Goal: Information Seeking & Learning: Learn about a topic

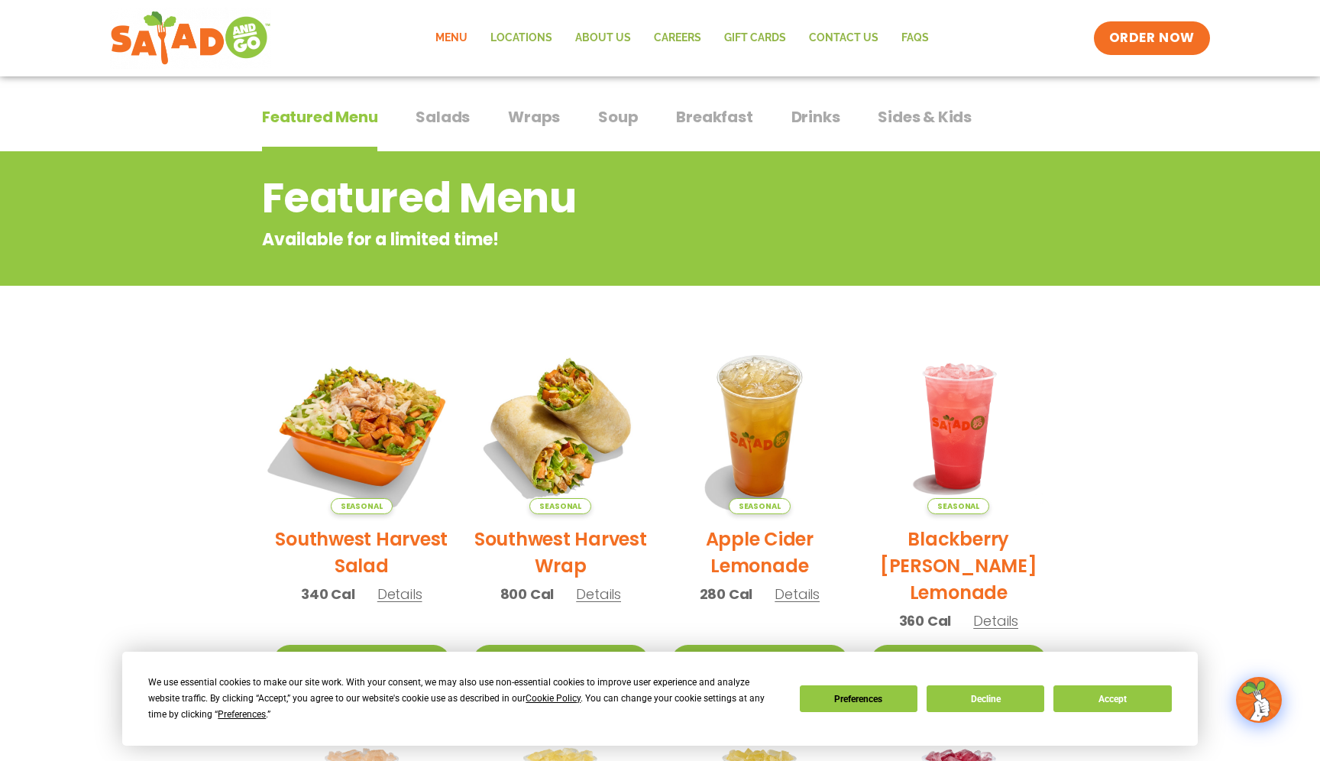
scroll to position [105, 0]
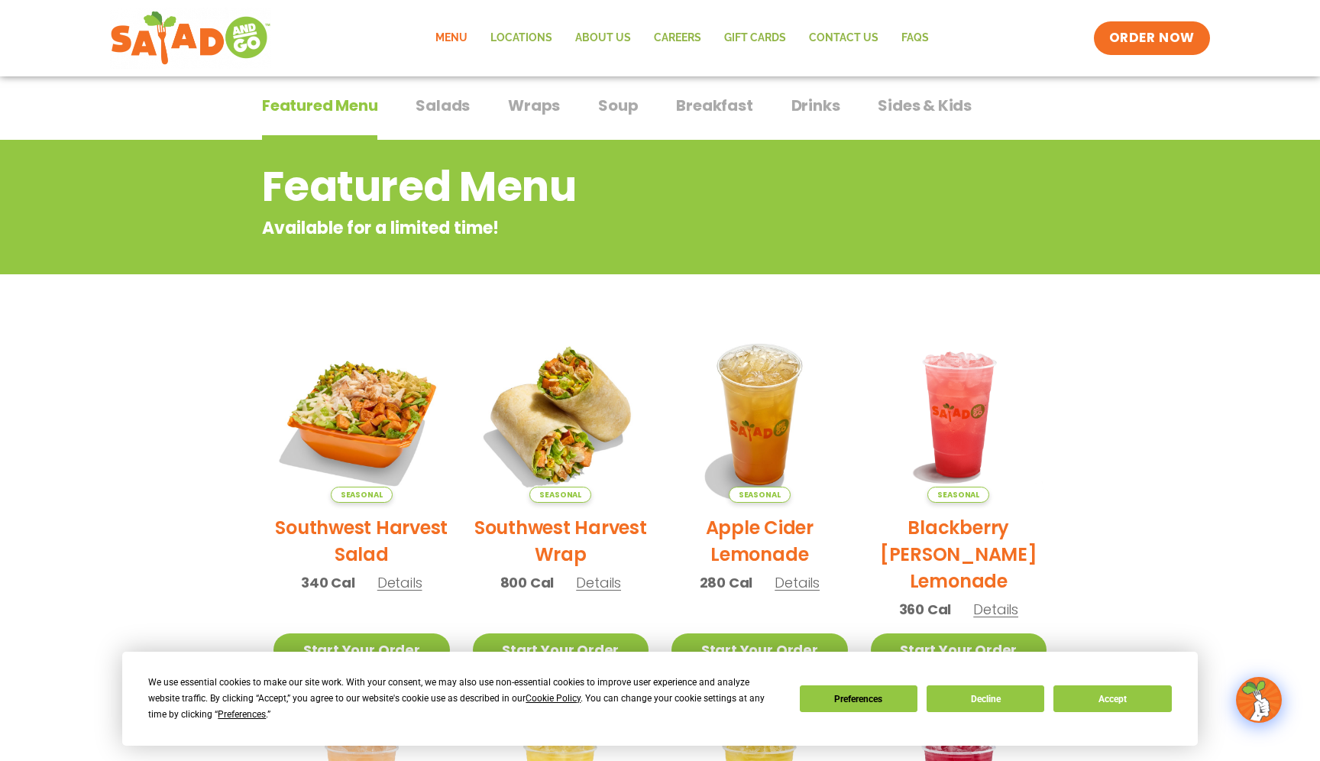
click at [371, 491] on span "Seasonal" at bounding box center [362, 495] width 62 height 16
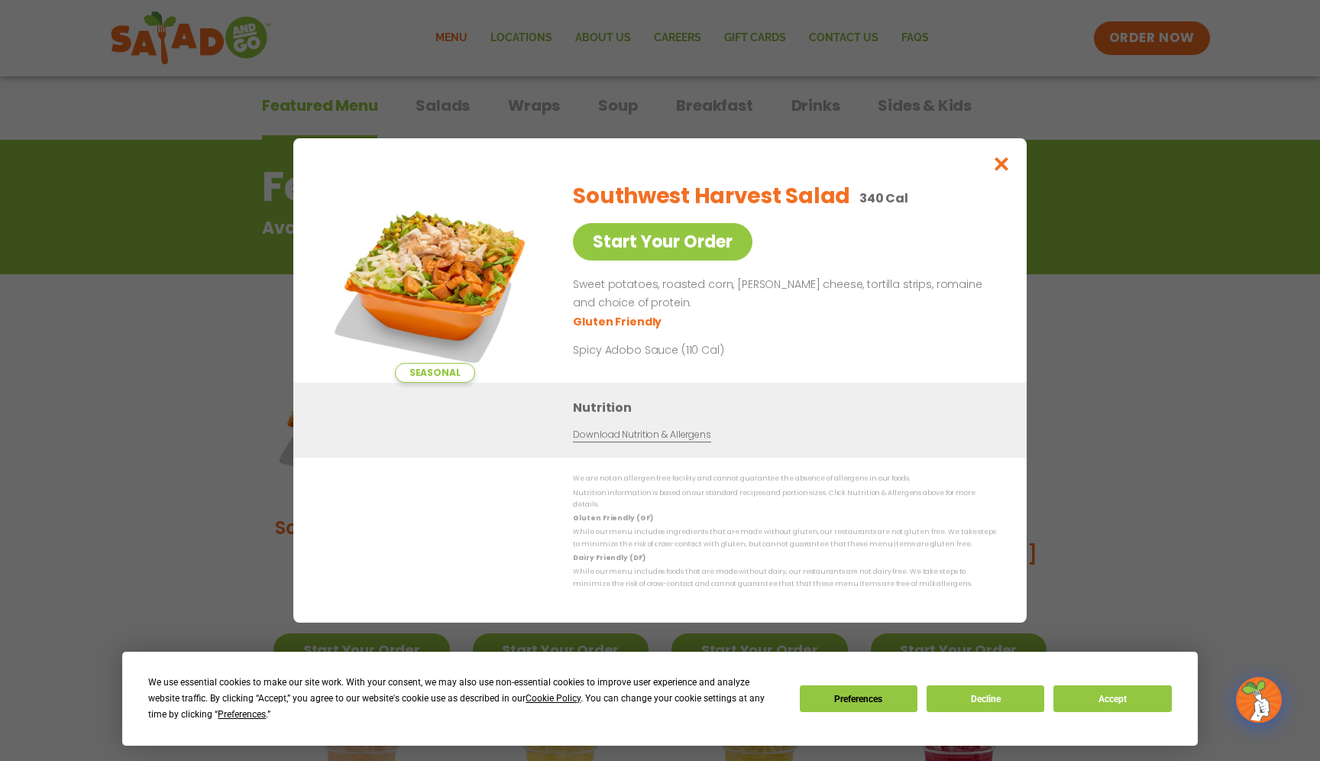
click at [237, 411] on div "Seasonal Start Your Order Southwest Harvest Salad 340 Cal Start Your Order Swee…" at bounding box center [660, 380] width 1320 height 761
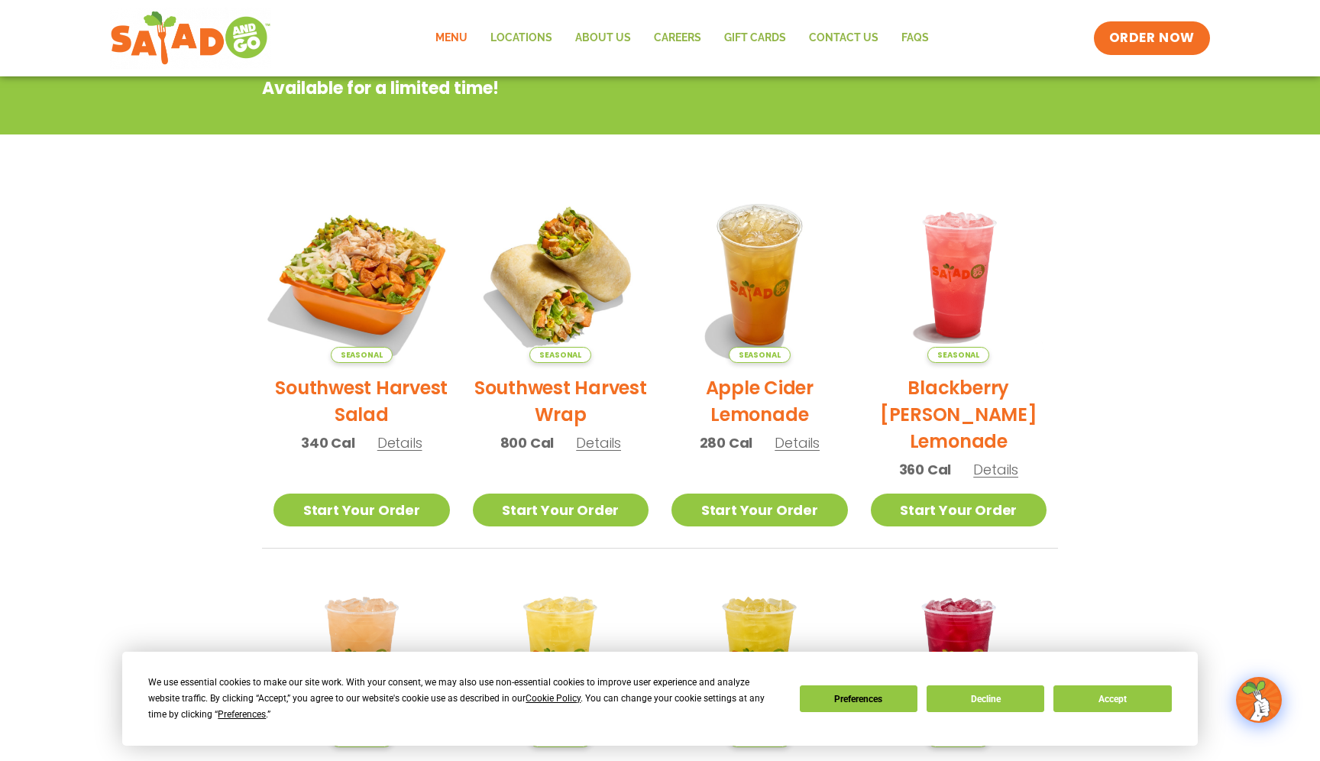
scroll to position [0, 0]
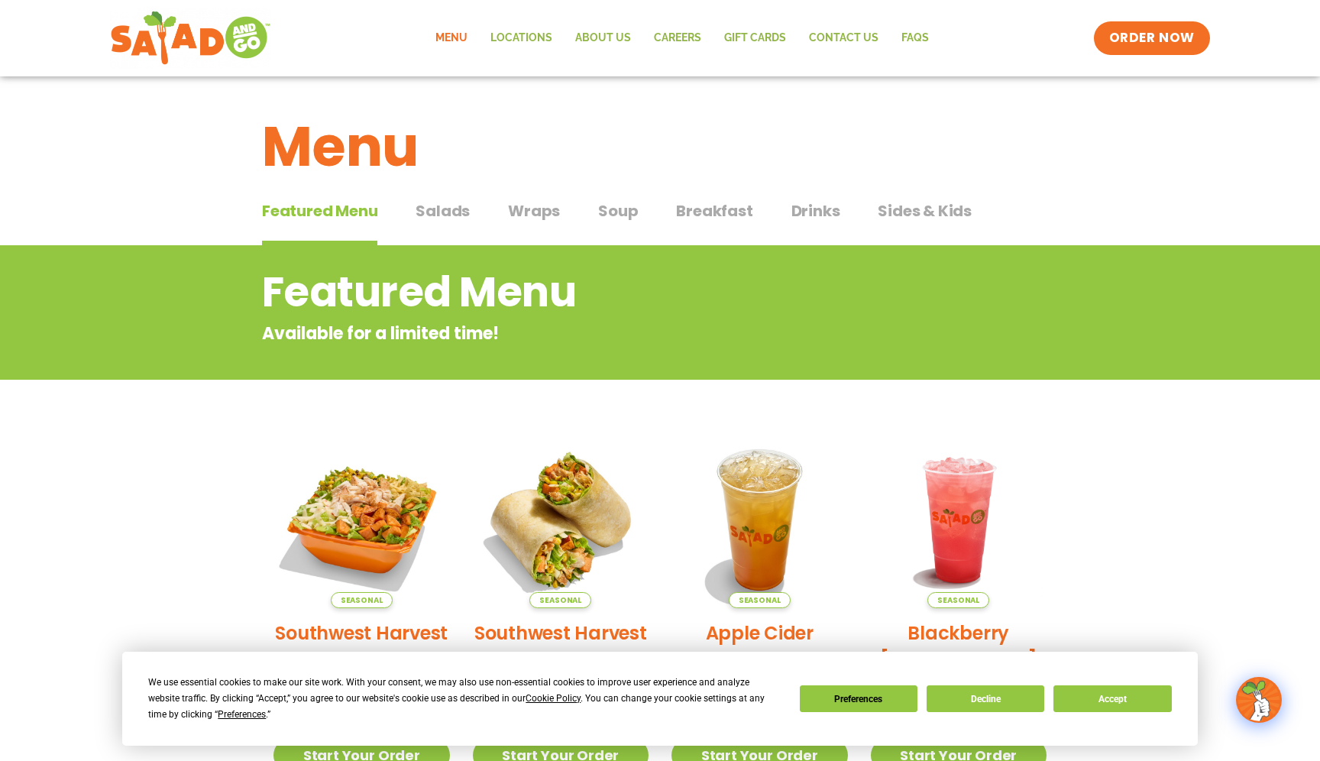
click at [469, 211] on div "Featured Menu Featured Menu Salads Salads Wraps Wraps Soup Soup Breakfast Break…" at bounding box center [660, 220] width 796 height 52
click at [448, 214] on span "Salads" at bounding box center [443, 210] width 54 height 23
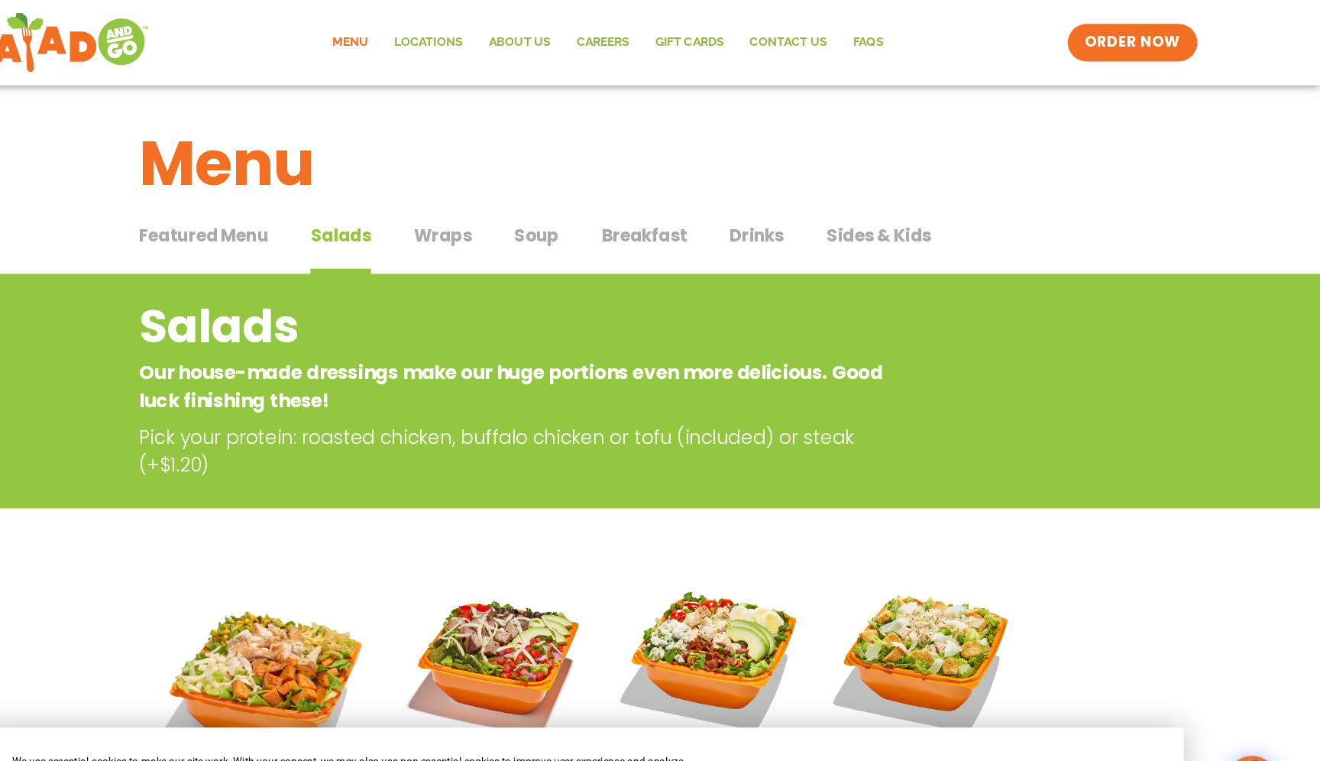
click at [546, 211] on span "Wraps" at bounding box center [534, 210] width 52 height 23
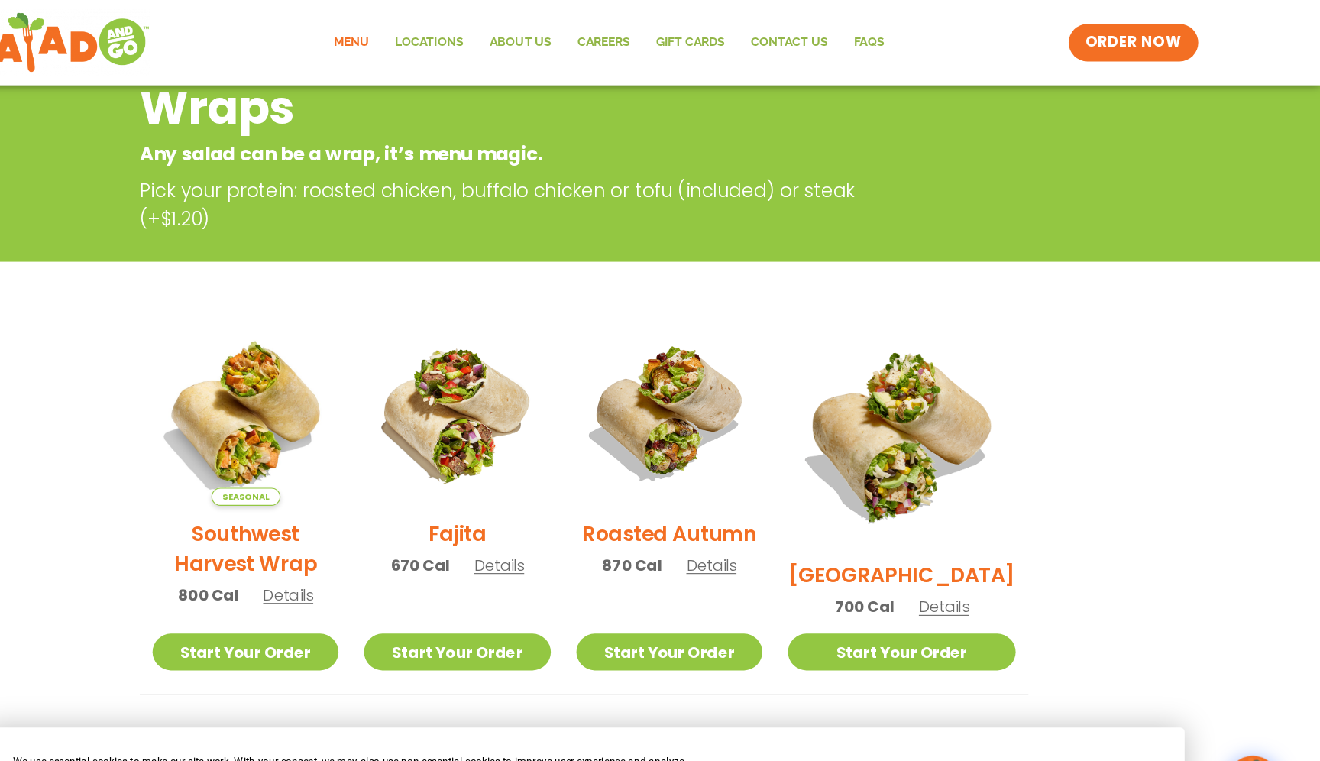
scroll to position [90, 0]
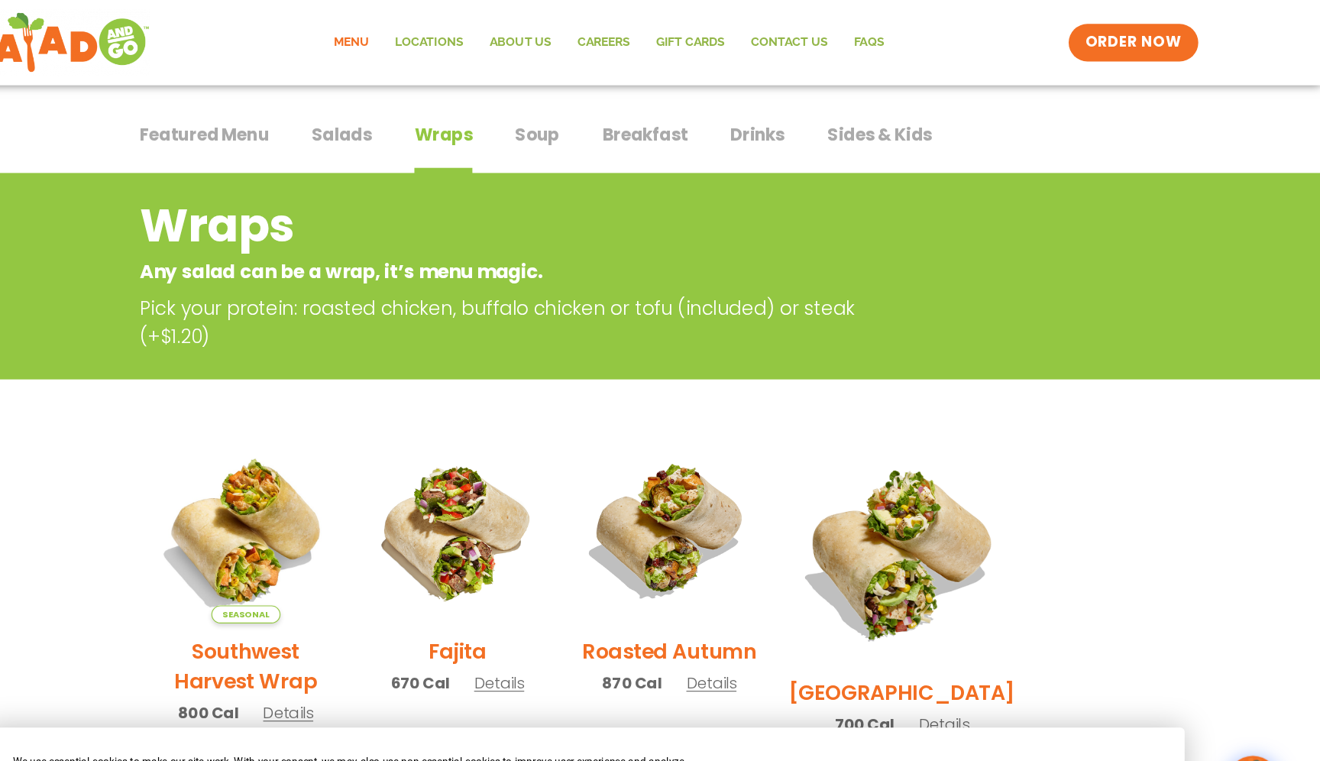
click at [612, 124] on span "Soup" at bounding box center [618, 120] width 40 height 23
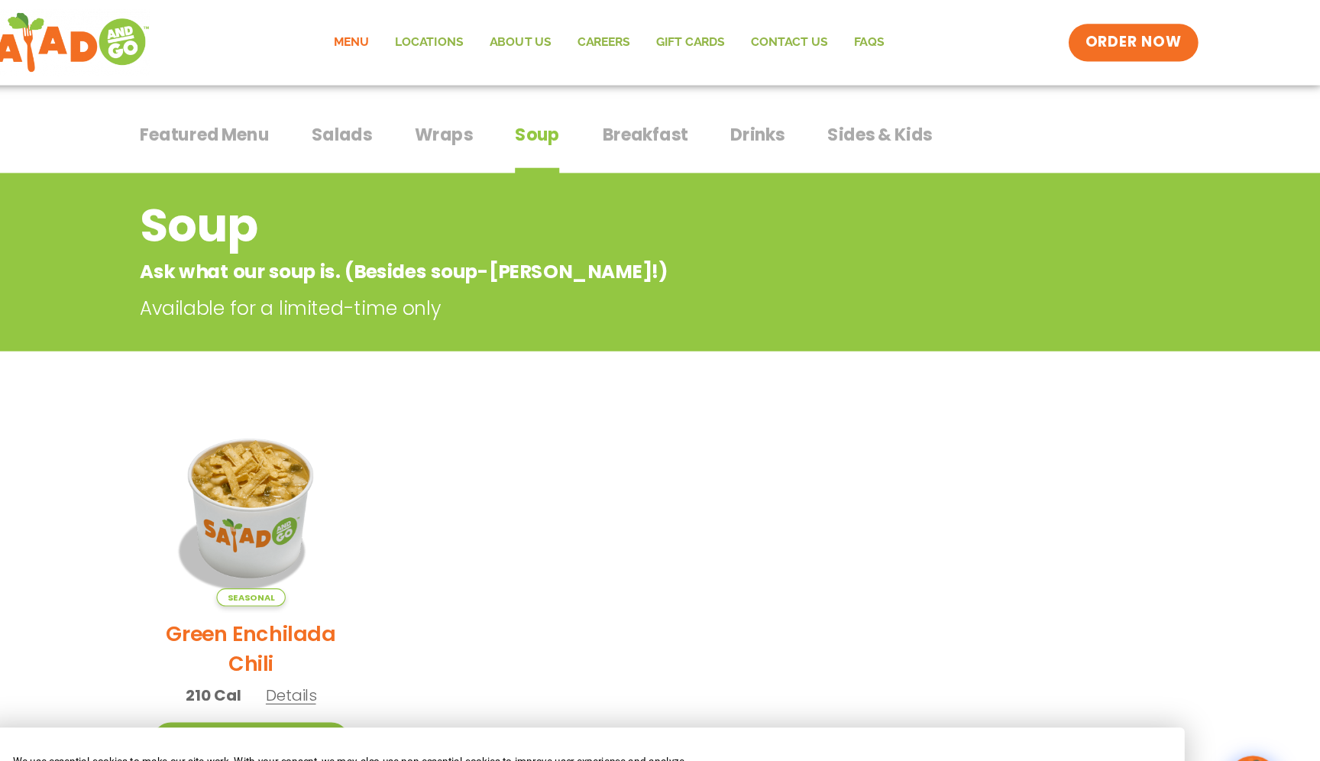
click at [671, 119] on div "Featured Menu Featured Menu Salads Salads Wraps Wraps Soup Soup Breakfast Break…" at bounding box center [660, 130] width 796 height 52
click at [696, 124] on span "Breakfast" at bounding box center [714, 120] width 76 height 23
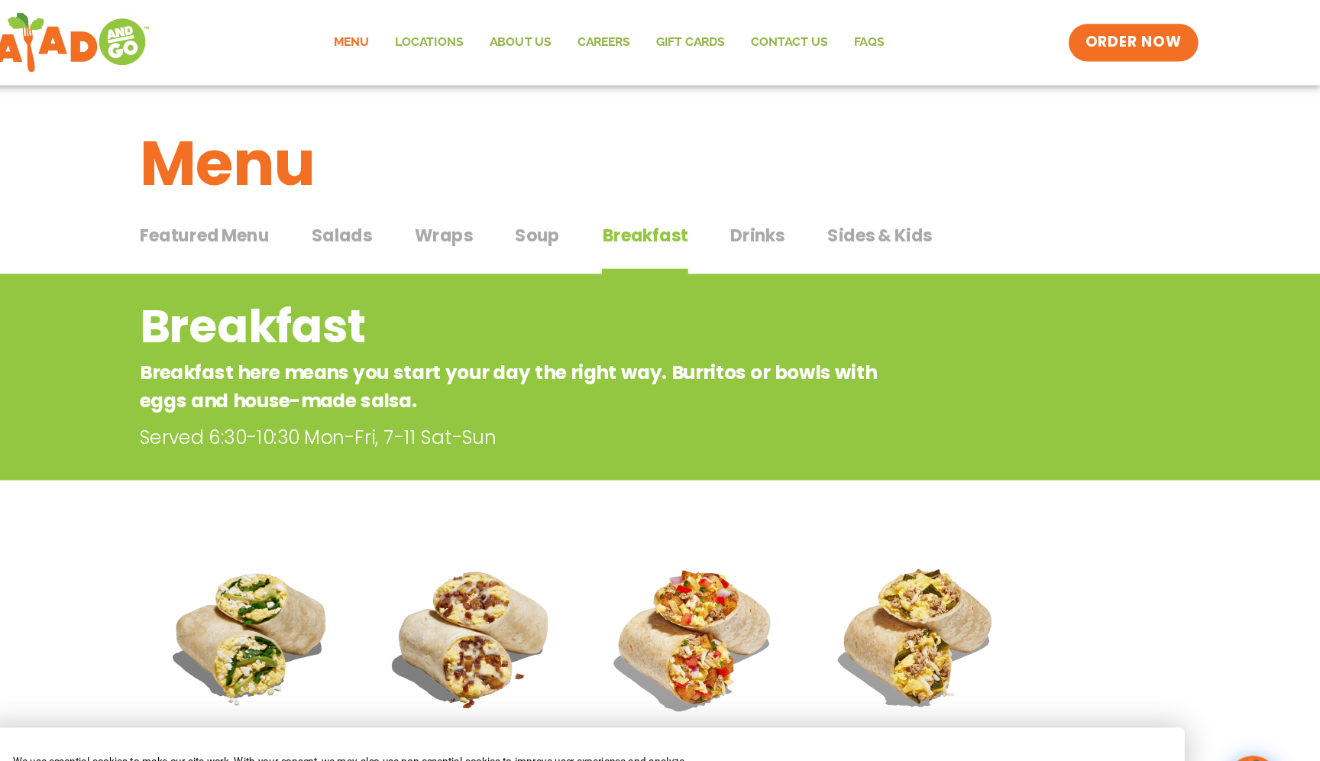
click at [801, 220] on span "Drinks" at bounding box center [816, 210] width 49 height 23
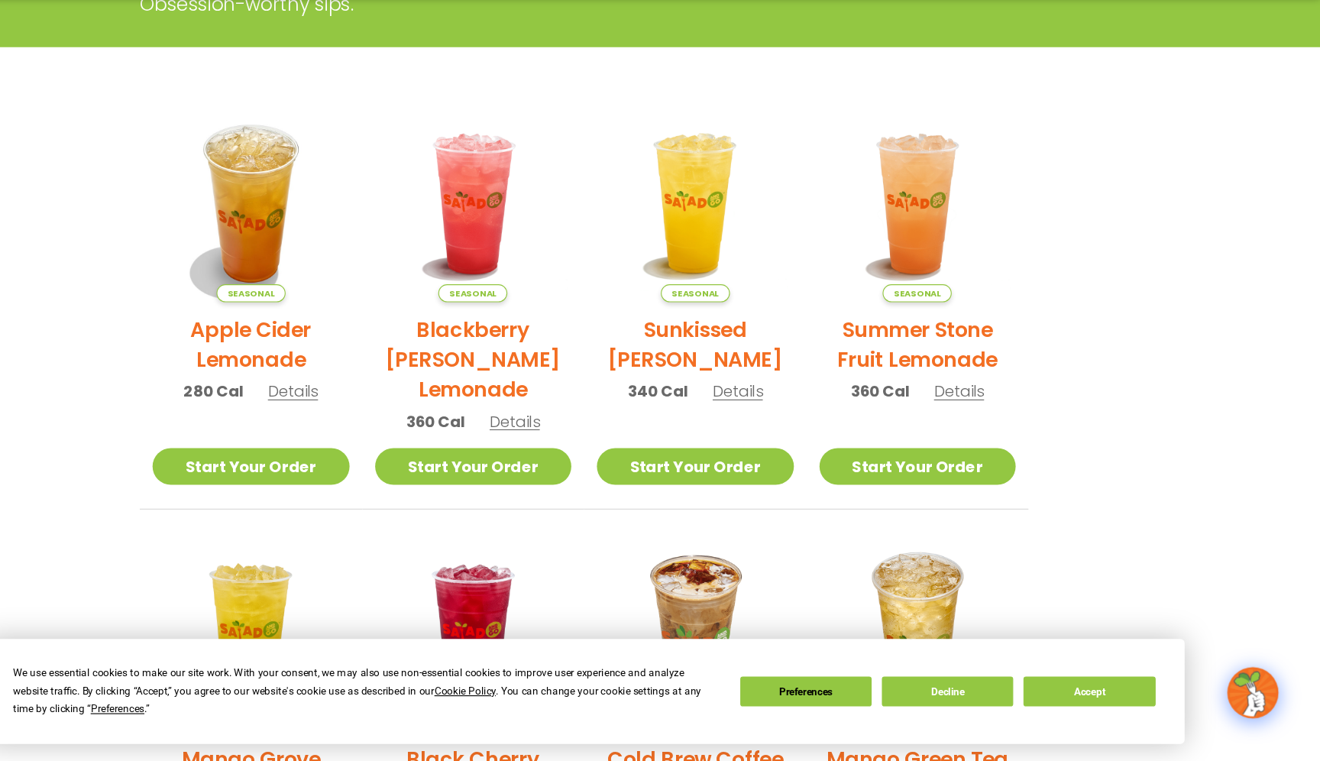
scroll to position [284, 0]
click at [397, 436] on span "Details" at bounding box center [399, 428] width 45 height 19
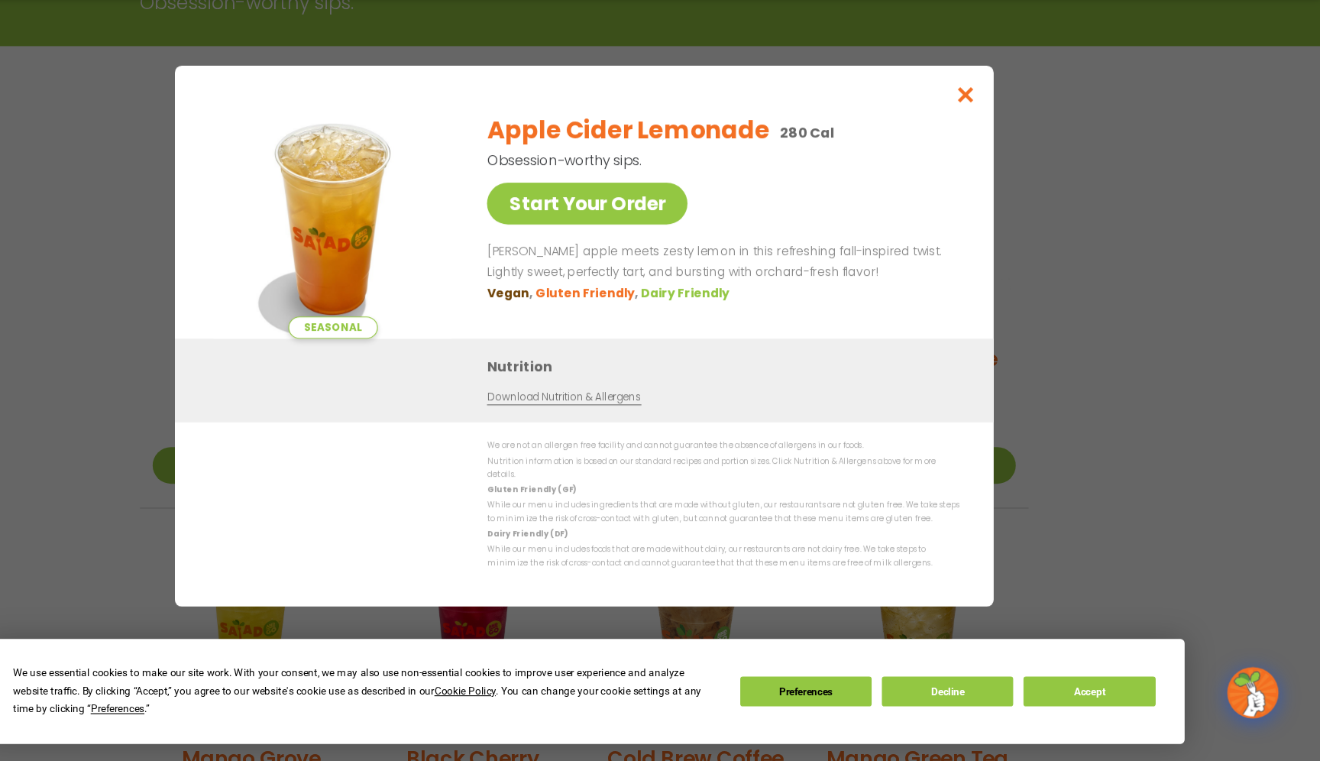
click at [211, 503] on div "Seasonal Start Your Order Apple Cider Lemonade 280 Cal Obsession-worthy sips. S…" at bounding box center [660, 380] width 1320 height 761
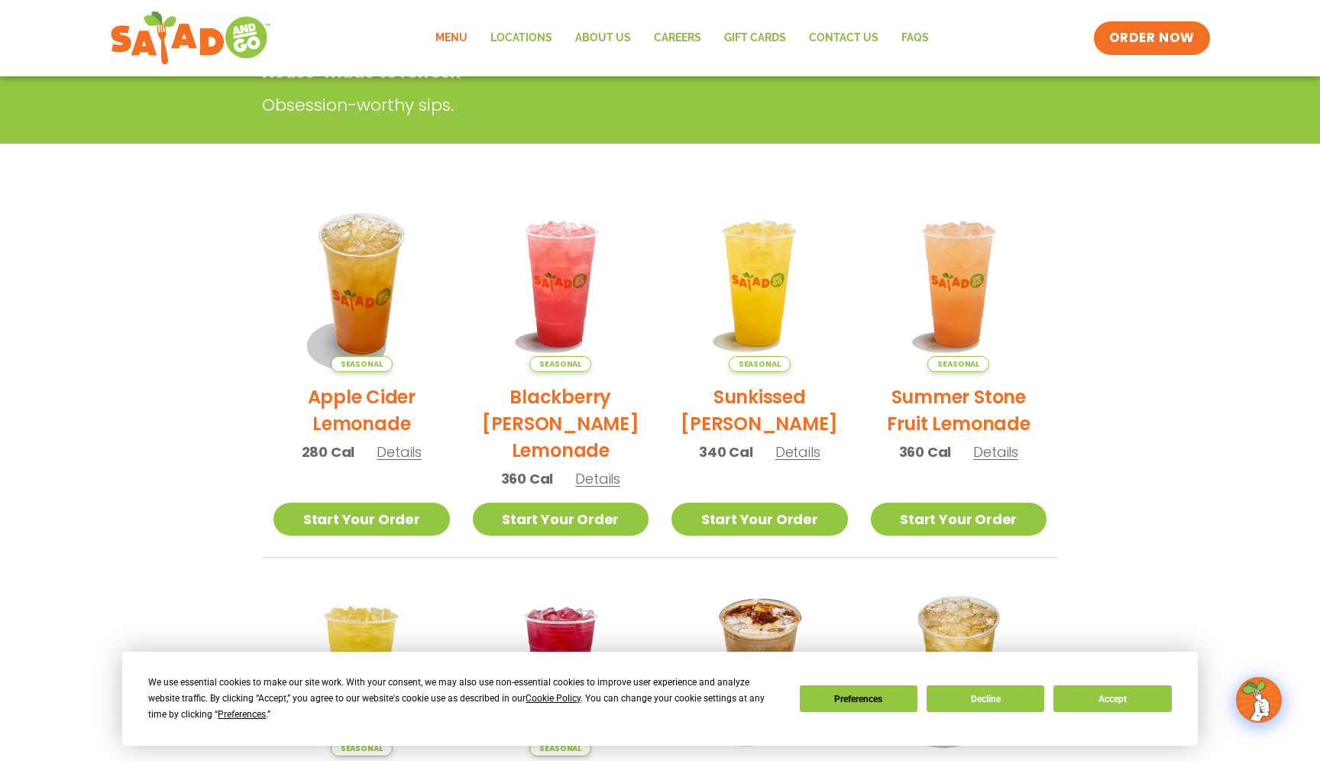
scroll to position [0, 0]
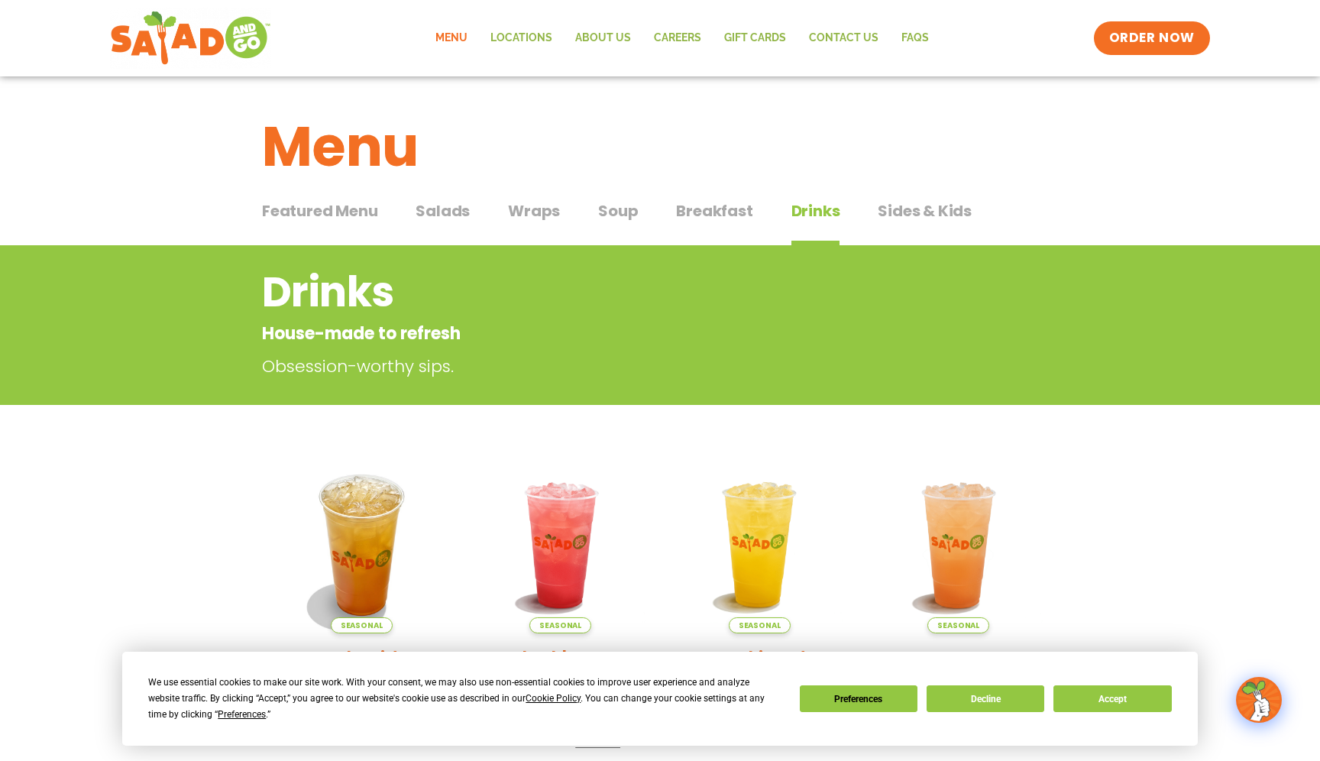
click at [911, 212] on span "Sides & Kids" at bounding box center [925, 210] width 94 height 23
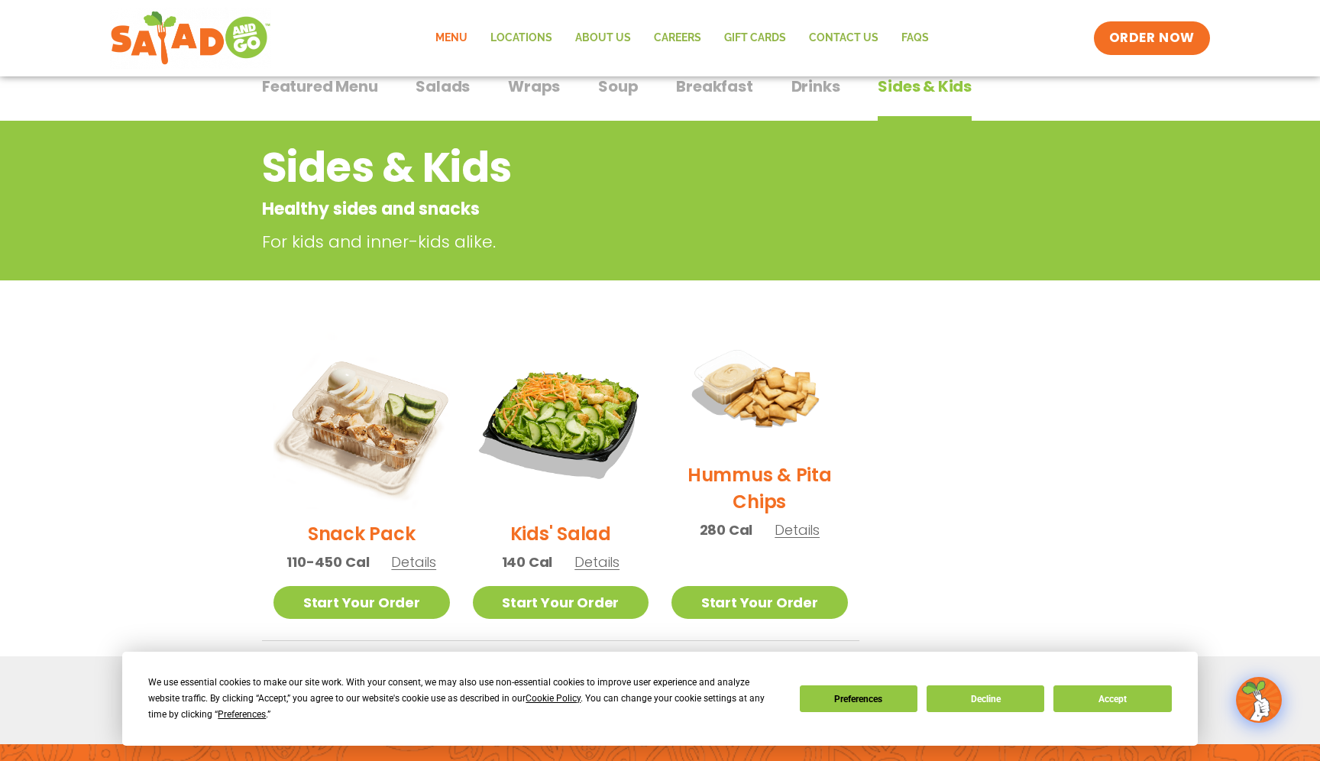
scroll to position [67, 0]
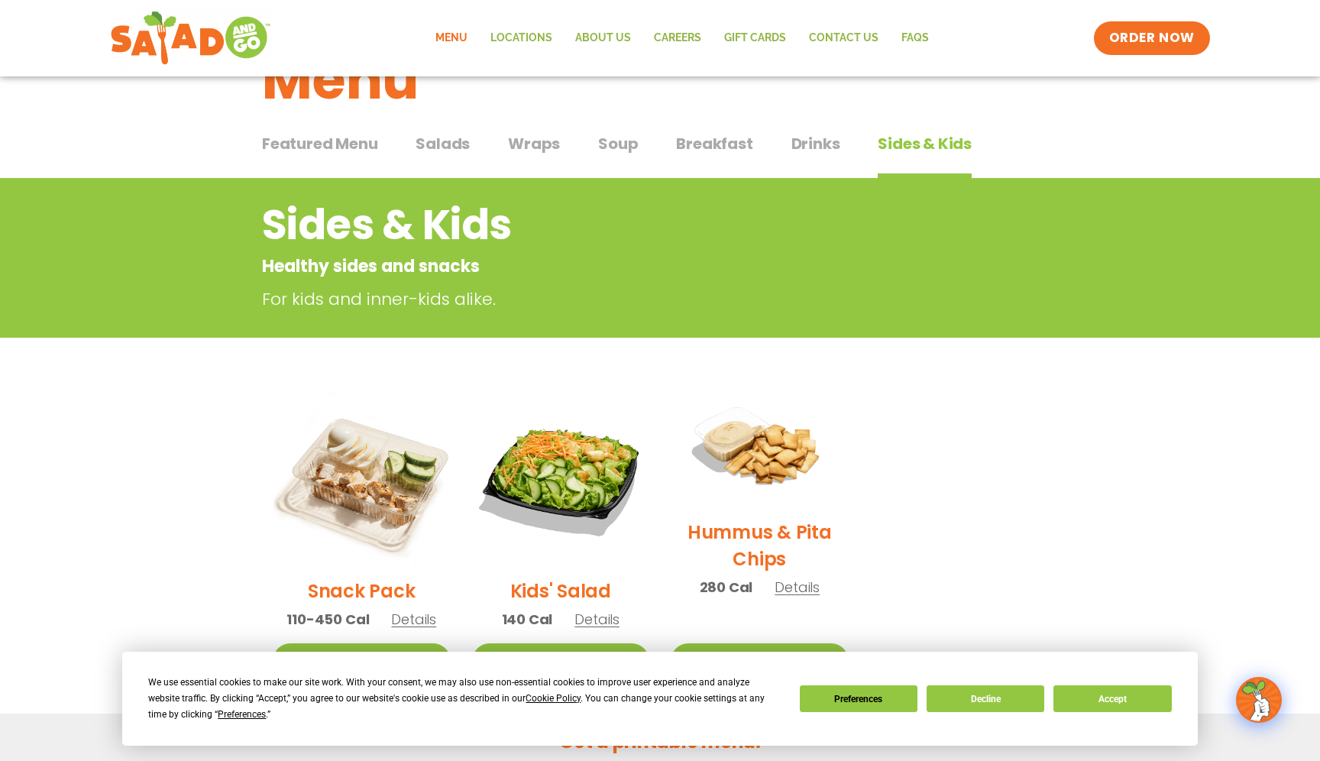
click at [458, 144] on span "Salads" at bounding box center [443, 143] width 54 height 23
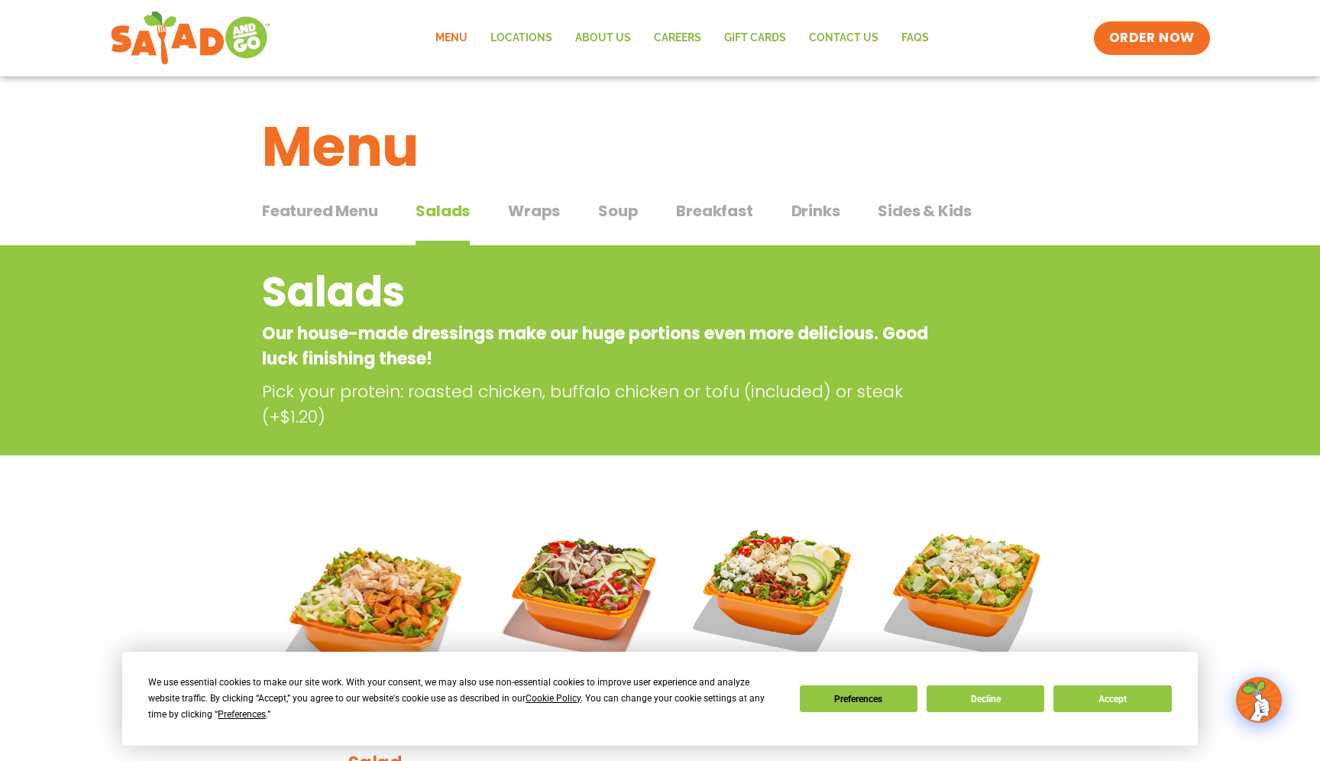
click at [533, 208] on span "Wraps" at bounding box center [534, 210] width 52 height 23
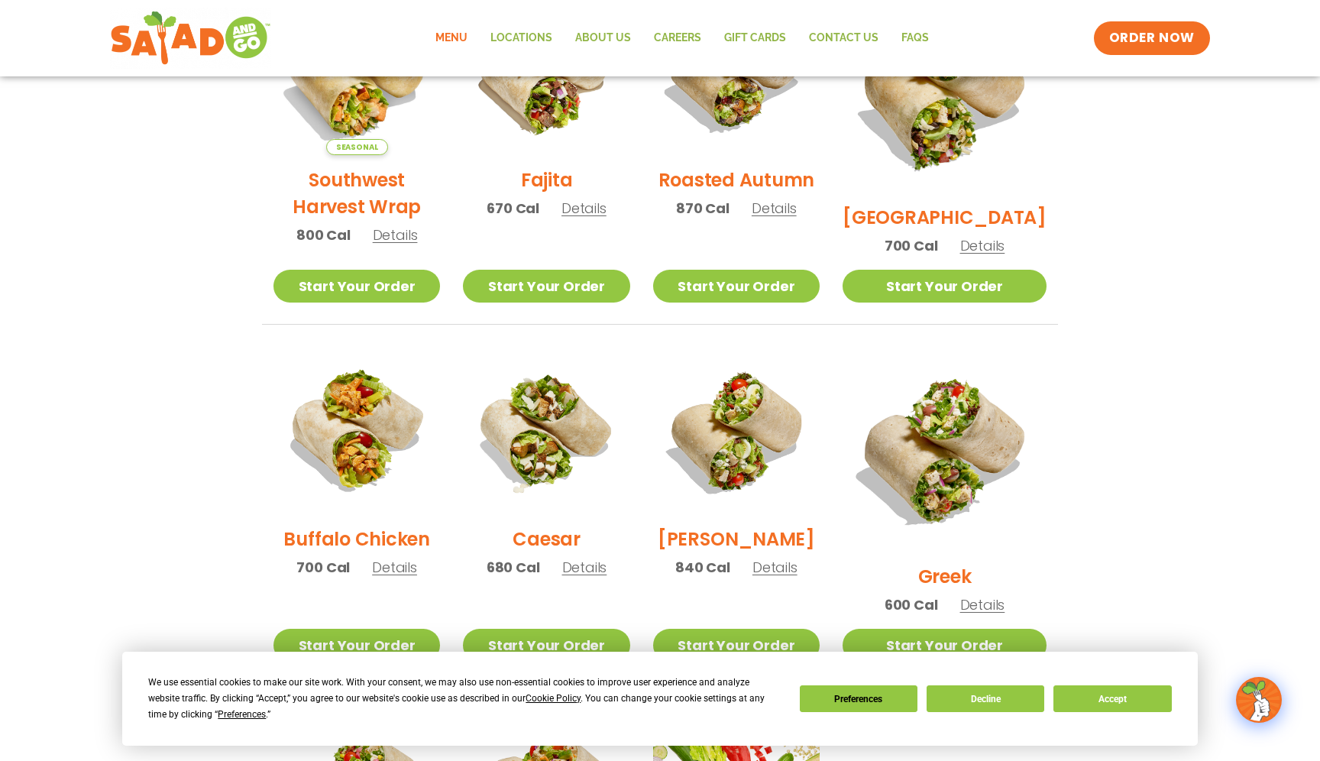
scroll to position [492, 0]
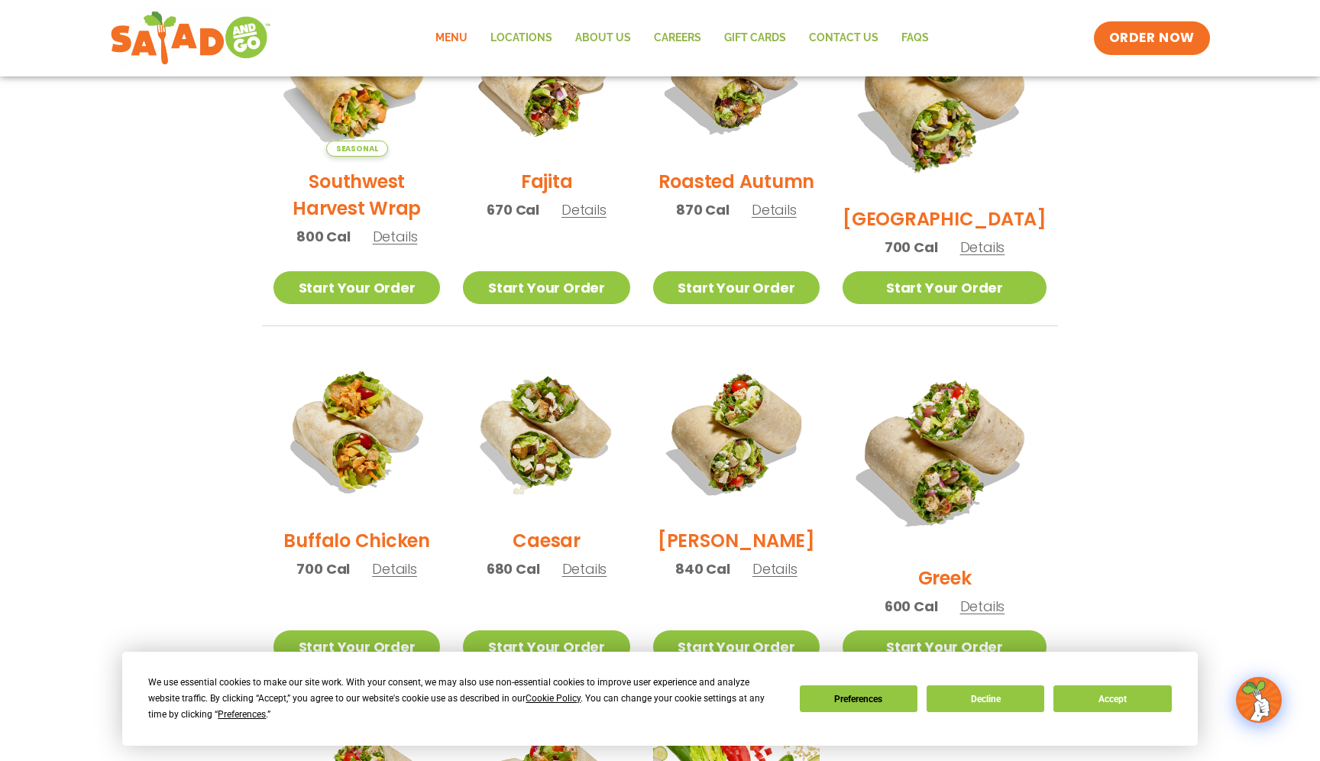
click at [607, 219] on span "Details" at bounding box center [584, 209] width 45 height 19
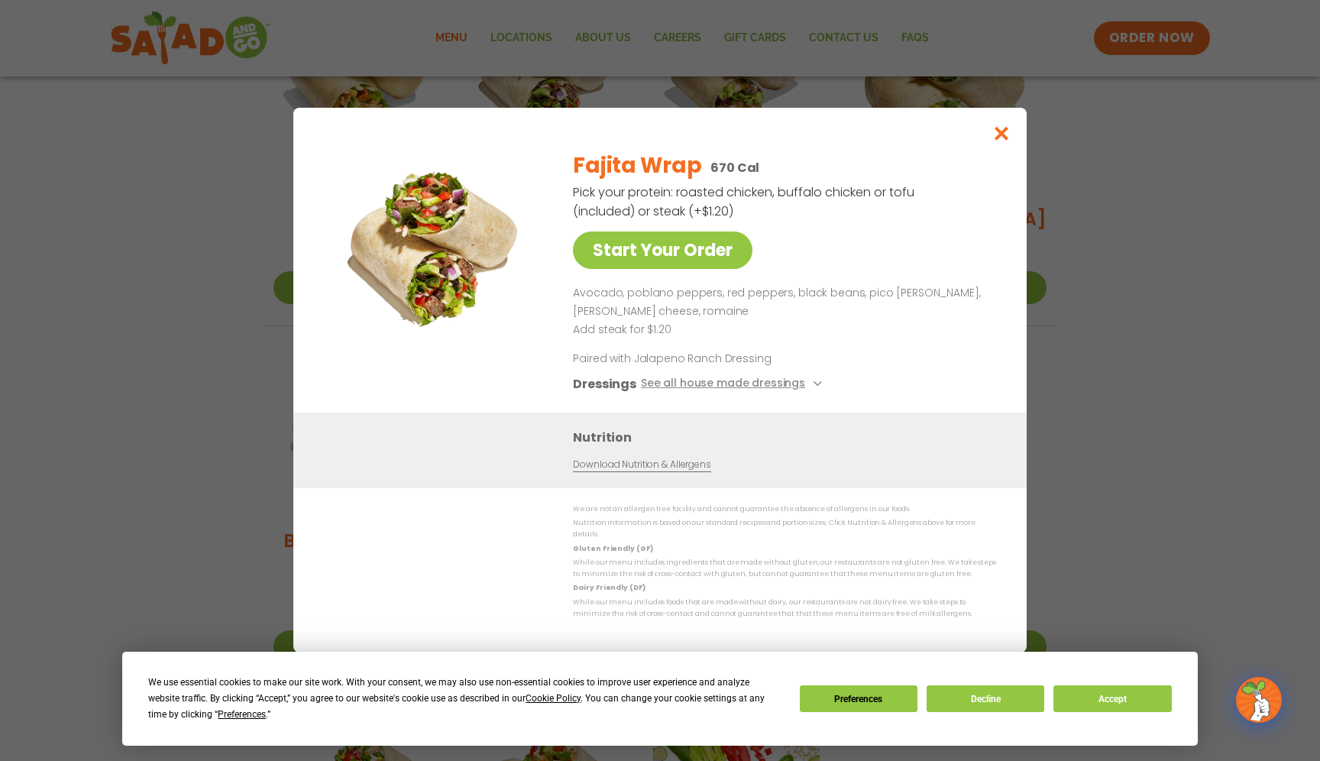
click at [649, 471] on link "Download Nutrition & Allergens" at bounding box center [642, 465] width 138 height 15
click at [1009, 136] on icon "Close modal" at bounding box center [1002, 133] width 19 height 16
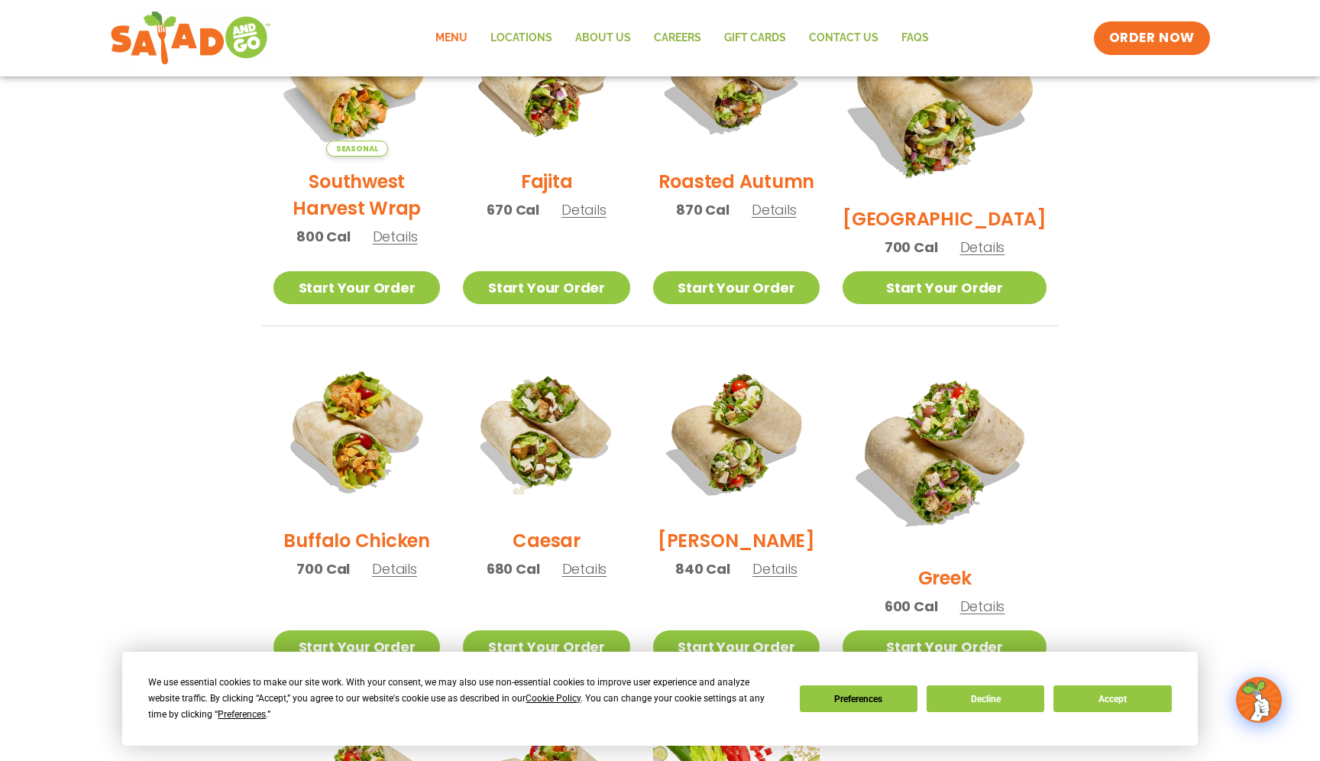
scroll to position [0, 0]
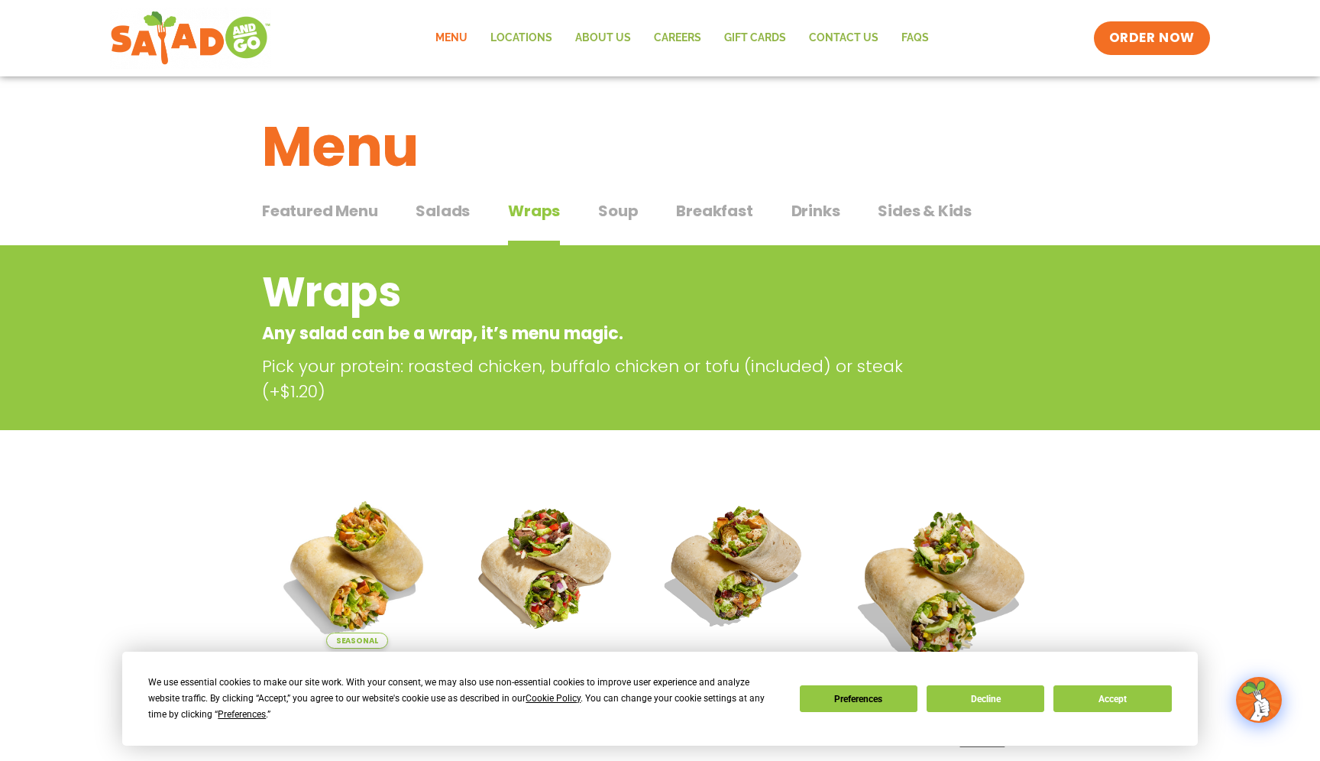
click at [464, 206] on span "Salads" at bounding box center [443, 210] width 54 height 23
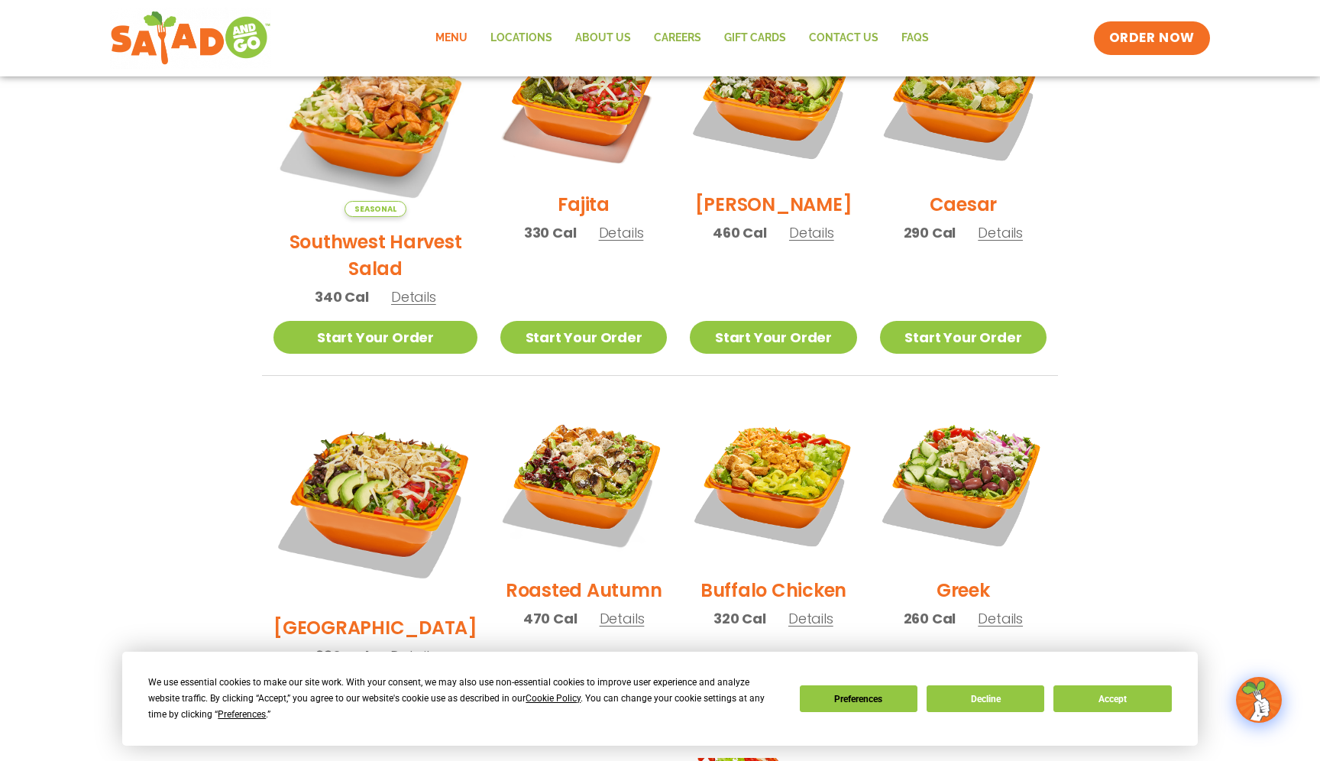
scroll to position [436, 0]
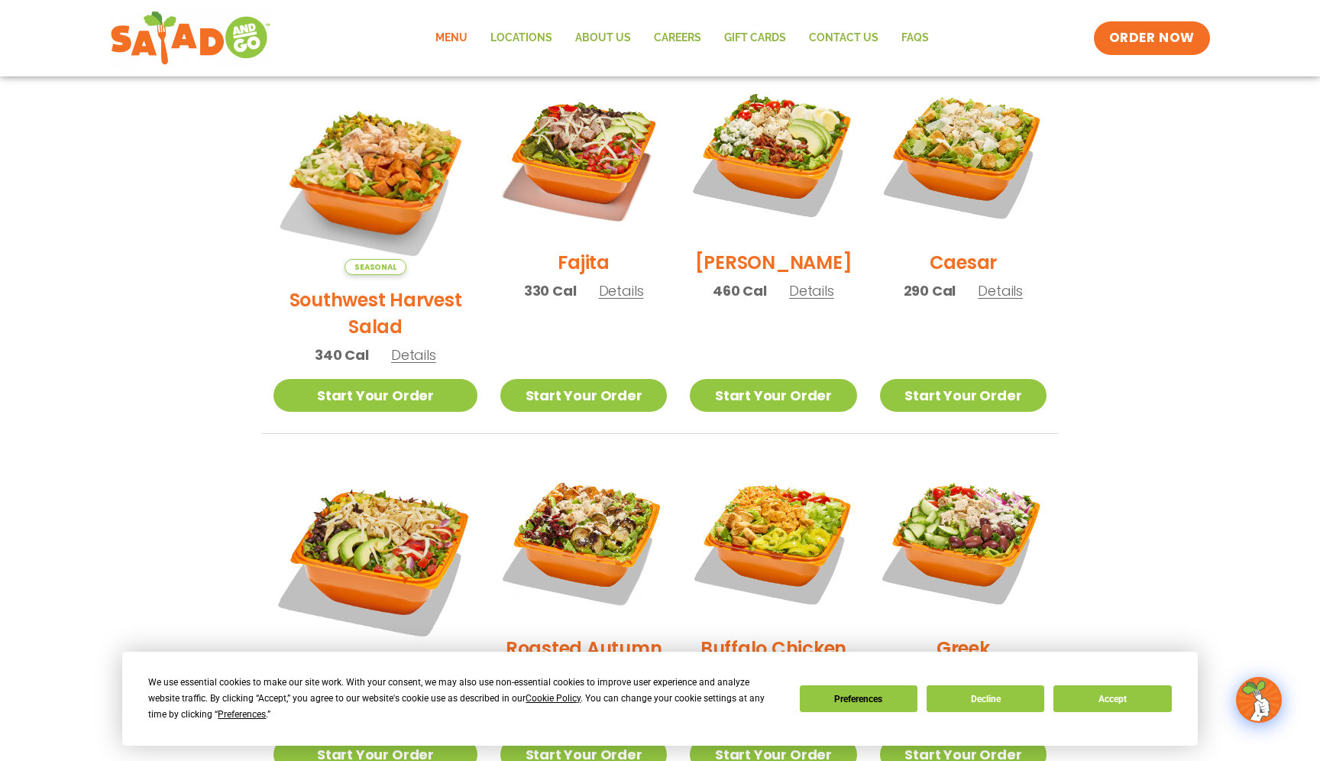
click at [605, 300] on span "Details" at bounding box center [621, 290] width 45 height 19
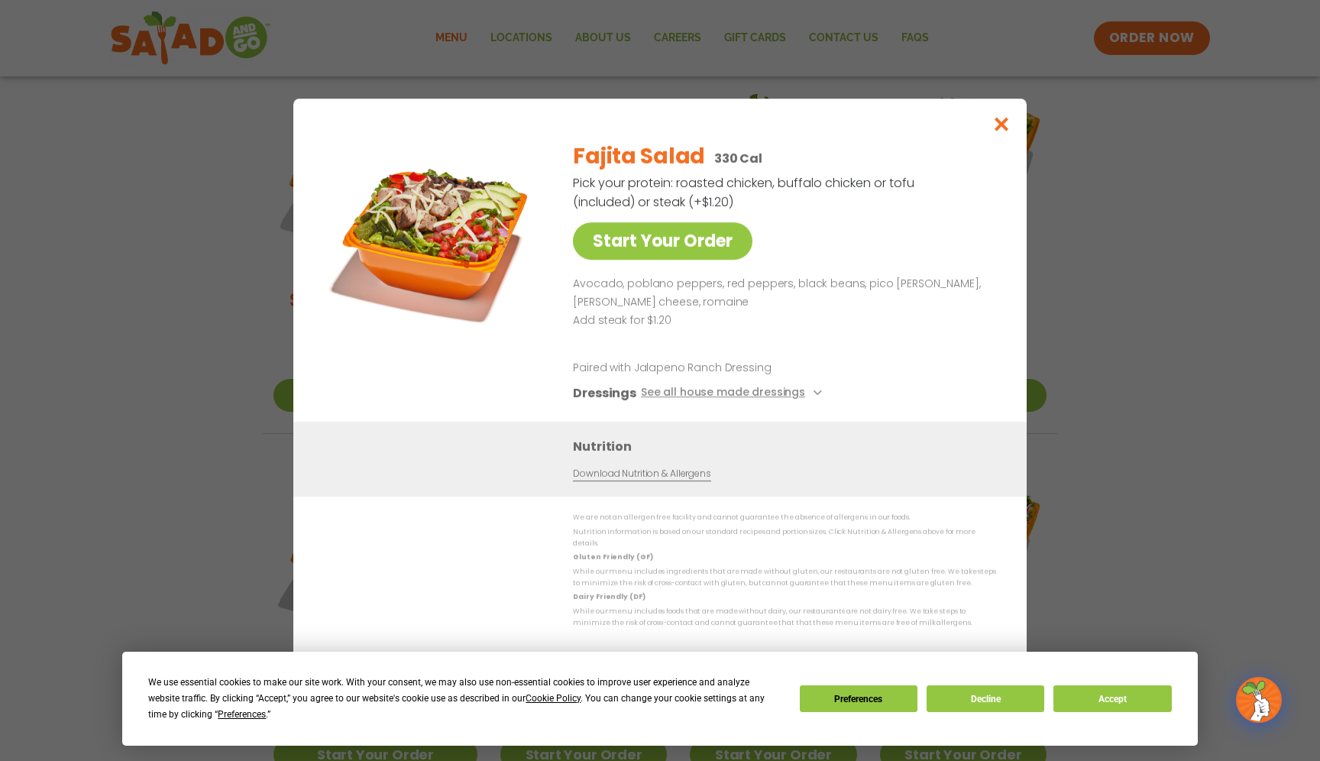
click at [1151, 180] on div "Start Your Order Fajita Salad 330 Cal Pick your protein: roasted chicken, buffa…" at bounding box center [660, 380] width 1320 height 761
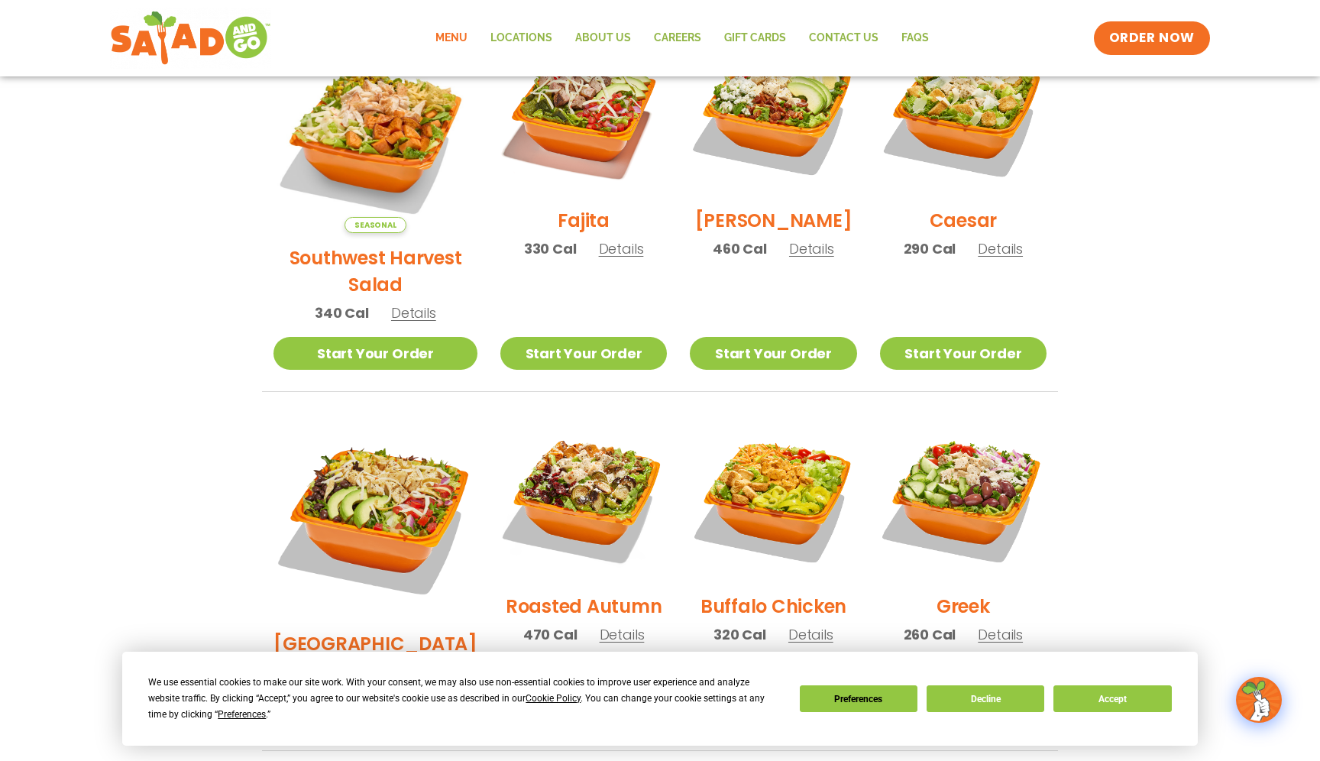
scroll to position [482, 0]
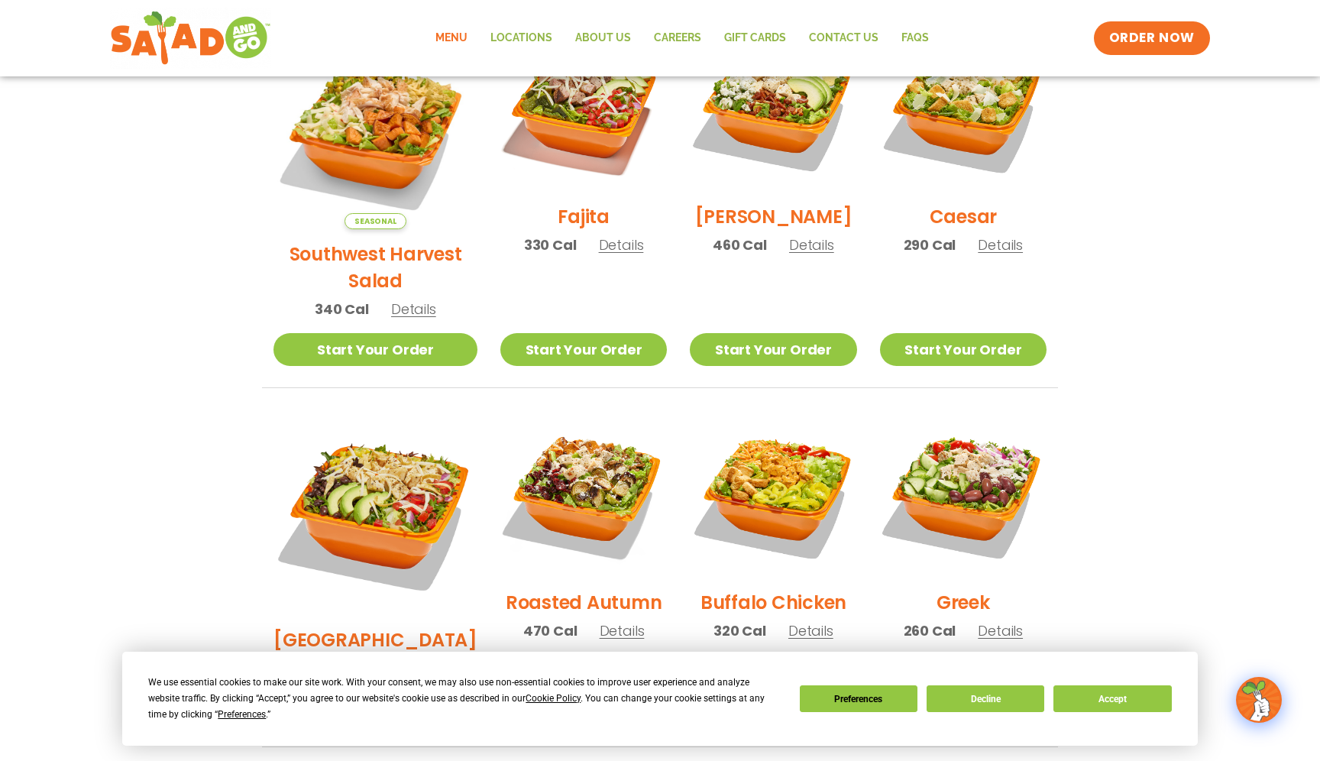
click at [600, 621] on span "Details" at bounding box center [622, 630] width 45 height 19
